Goal: Check status

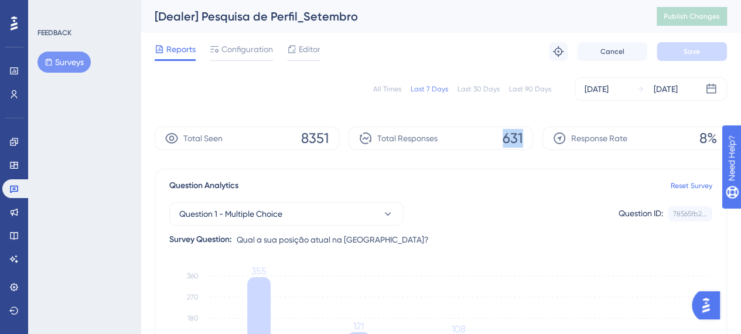
drag, startPoint x: 0, startPoint y: 0, endPoint x: 552, endPoint y: 145, distance: 570.3
click at [552, 145] on div "Total Seen 8351 Total Responses 631 Response Rate 8%" at bounding box center [441, 137] width 572 height 23
drag, startPoint x: 504, startPoint y: 138, endPoint x: 526, endPoint y: 138, distance: 22.8
click at [526, 138] on div "Total Responses 631" at bounding box center [440, 137] width 184 height 23
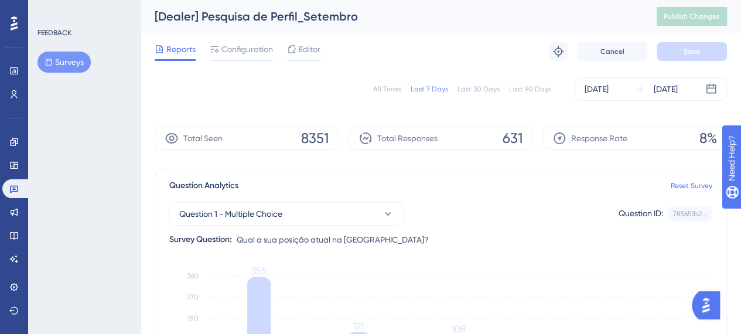
click at [517, 174] on div "Question Analytics Reset Survey Question 1 - Multiple Choice Question ID: 78565…" at bounding box center [441, 280] width 572 height 222
drag, startPoint x: 514, startPoint y: 139, endPoint x: 523, endPoint y: 139, distance: 9.4
click at [523, 139] on div "Total Responses 631" at bounding box center [440, 137] width 184 height 23
